Goal: Find specific page/section: Find specific page/section

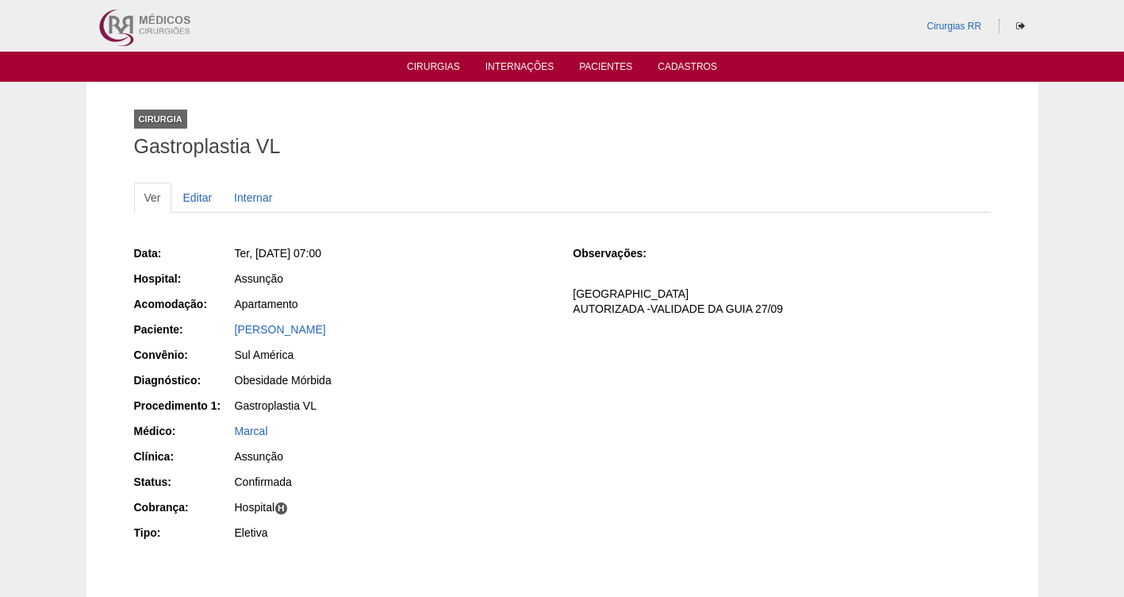
click at [436, 71] on link "Cirurgias" at bounding box center [433, 69] width 53 height 16
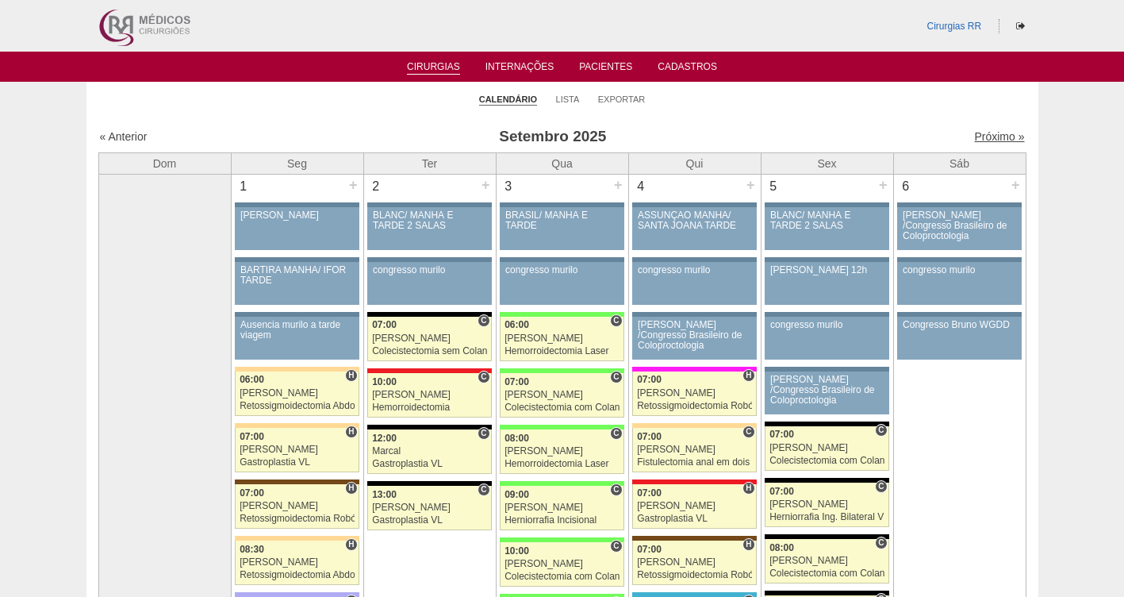
click at [976, 141] on link "Próximo »" at bounding box center [999, 136] width 50 height 13
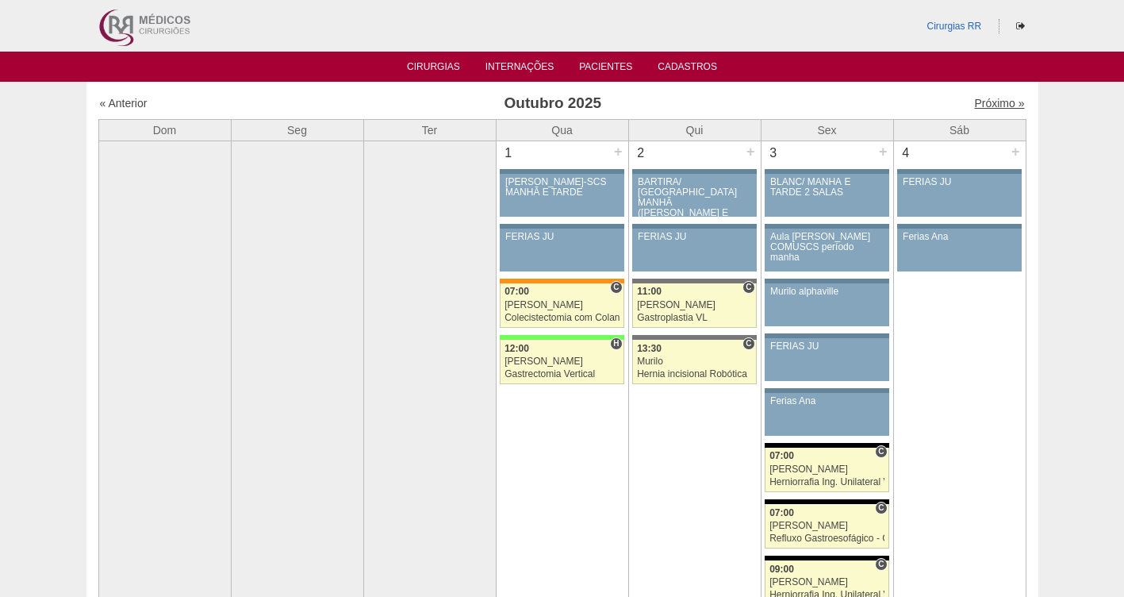
click at [990, 100] on link "Próximo »" at bounding box center [999, 103] width 50 height 13
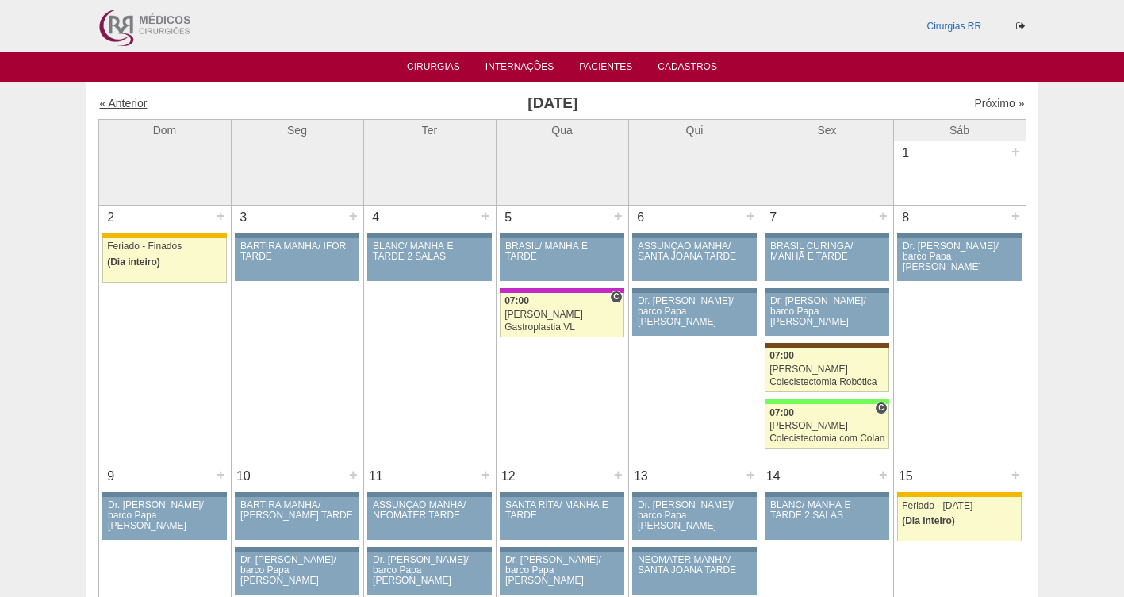
click at [131, 105] on link "« Anterior" at bounding box center [124, 103] width 48 height 13
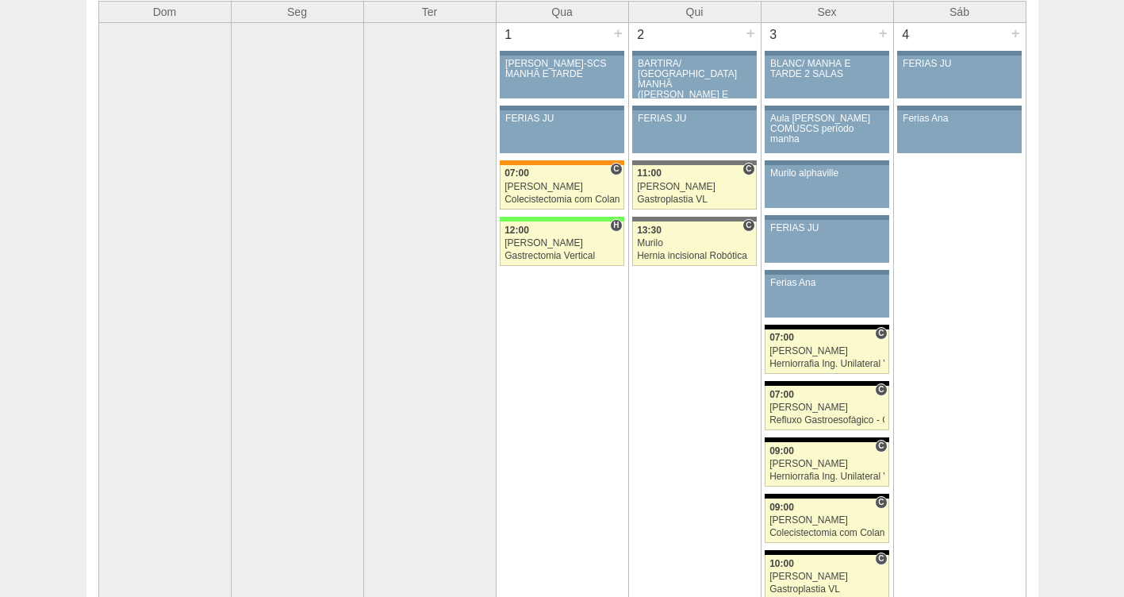
scroll to position [79, 0]
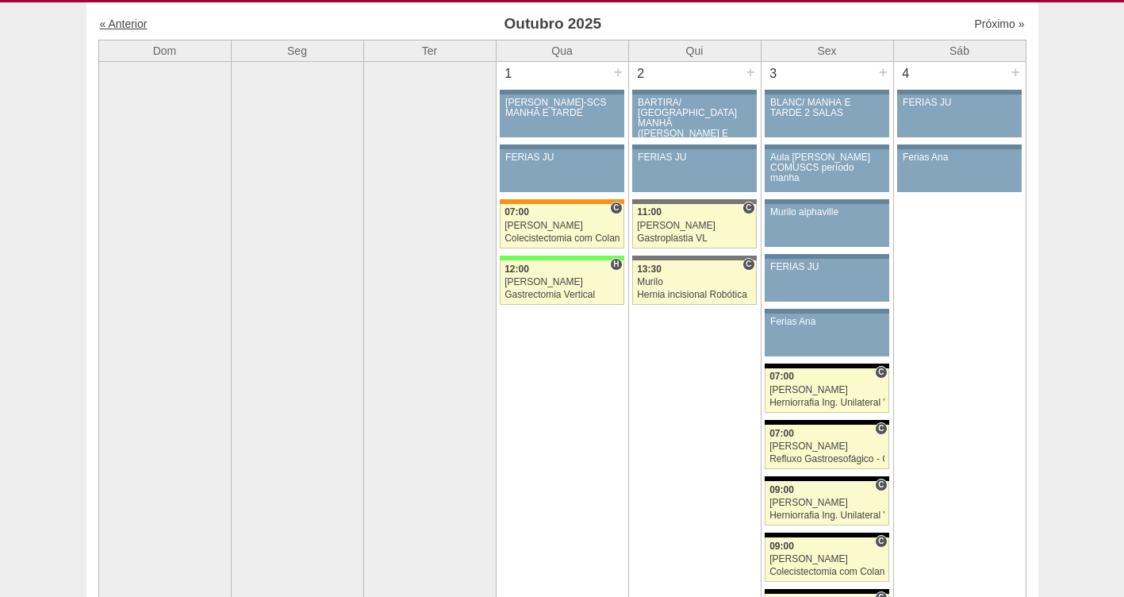
click at [129, 25] on link "« Anterior" at bounding box center [124, 23] width 48 height 13
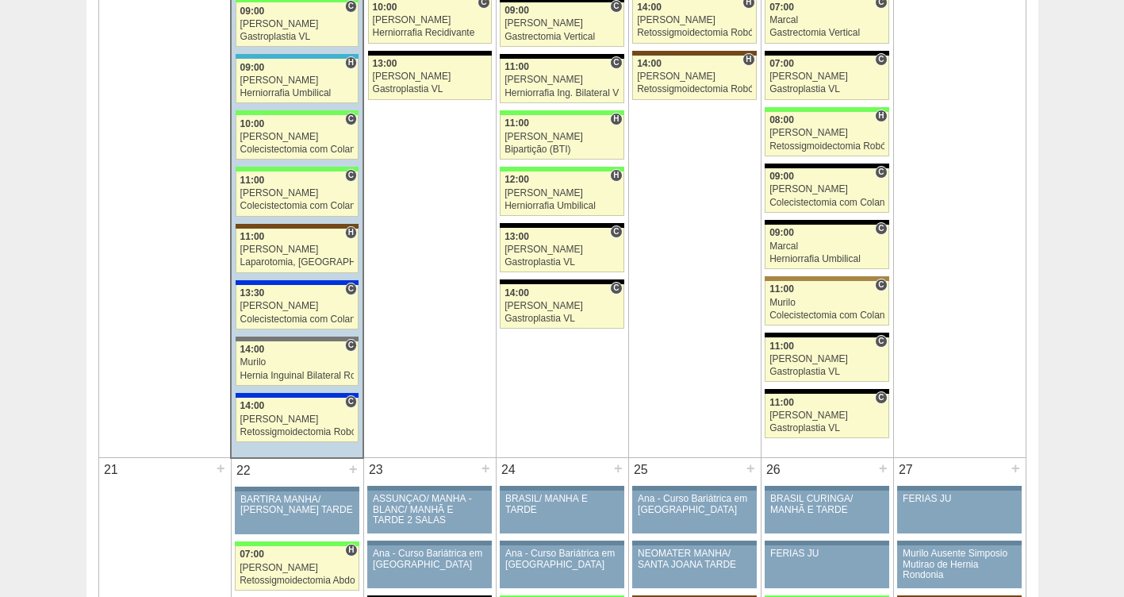
scroll to position [1940, 0]
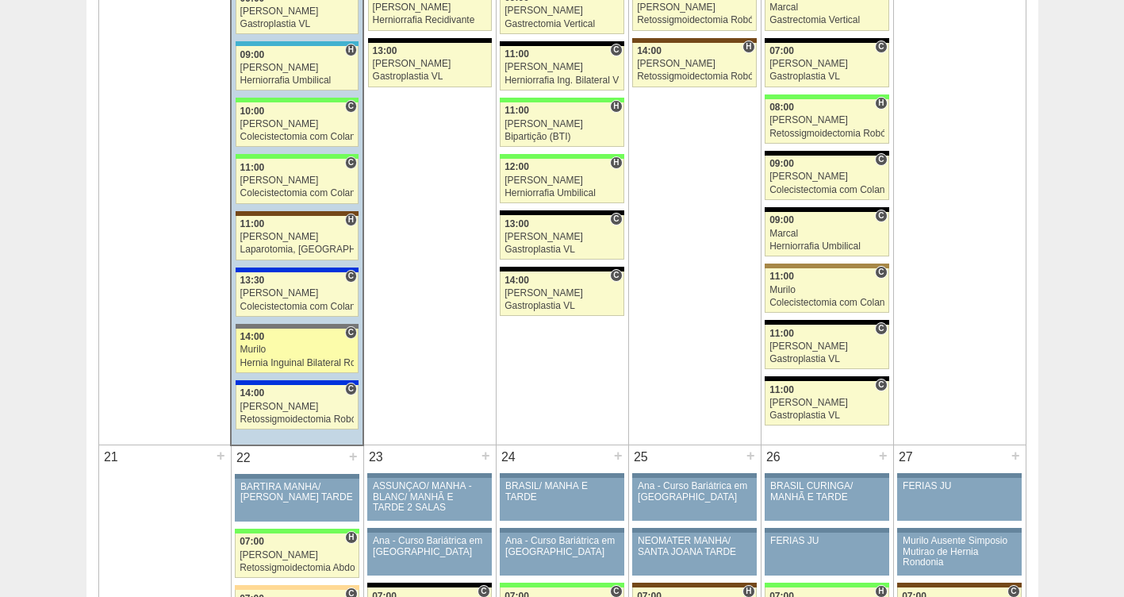
click at [271, 356] on link "88346 Vincit C 14:00 Murilo Hernia Inguinal Bilateral Robótica Hospital Santa C…" at bounding box center [297, 351] width 123 height 44
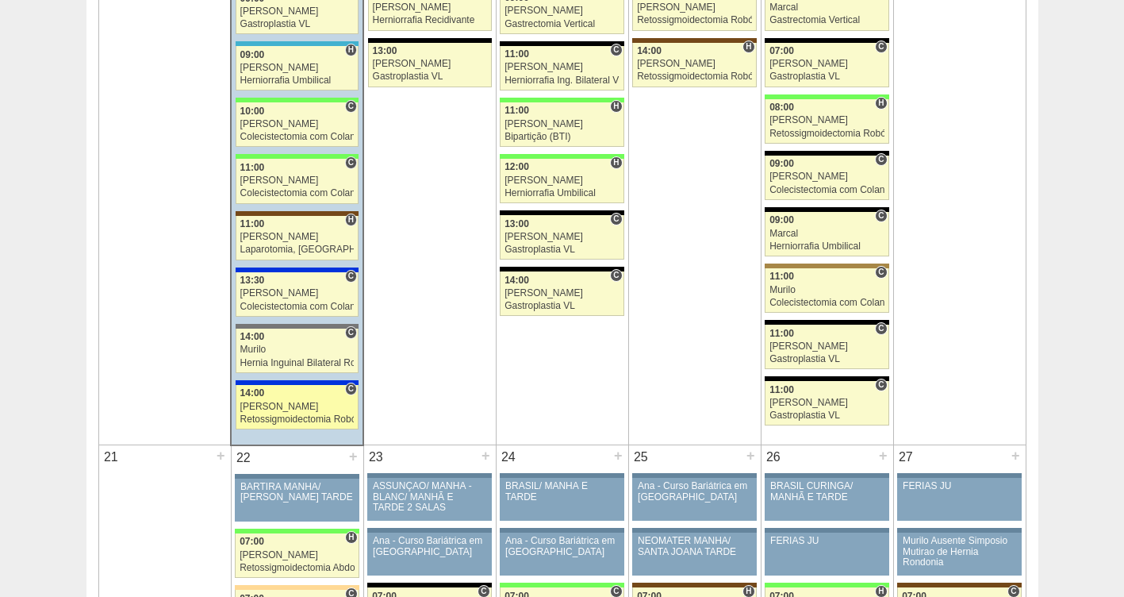
scroll to position [1940, 0]
click at [308, 403] on div "[PERSON_NAME]" at bounding box center [297, 407] width 114 height 10
